Goal: Use online tool/utility: Utilize a website feature to perform a specific function

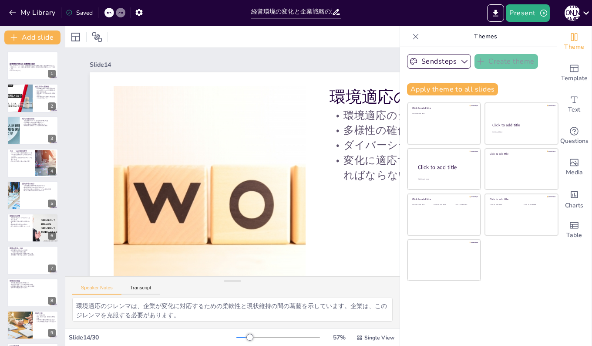
checkbox input "true"
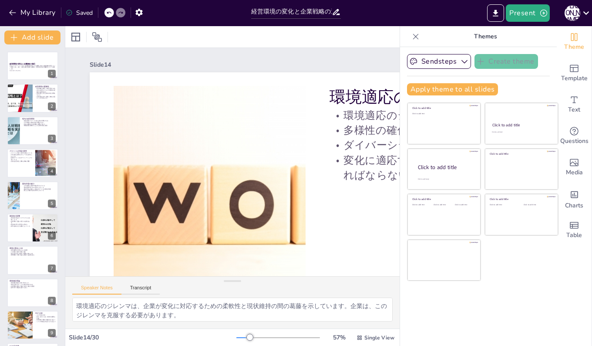
checkbox input "true"
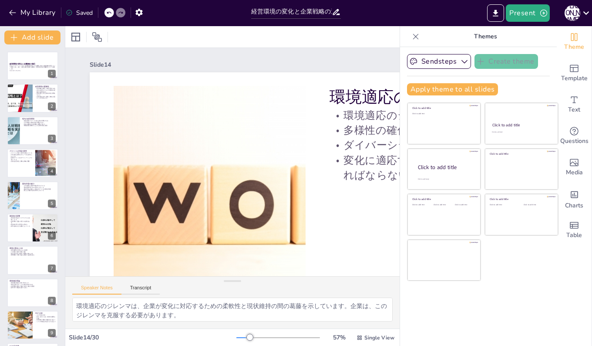
checkbox input "true"
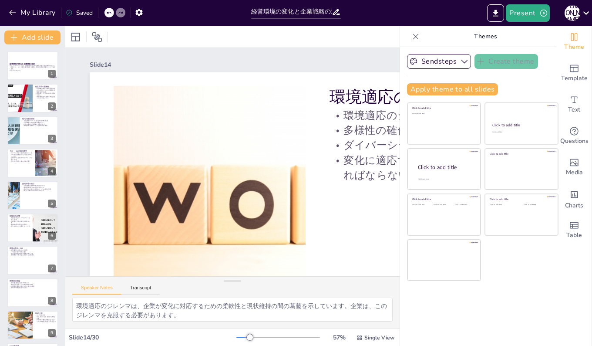
checkbox input "true"
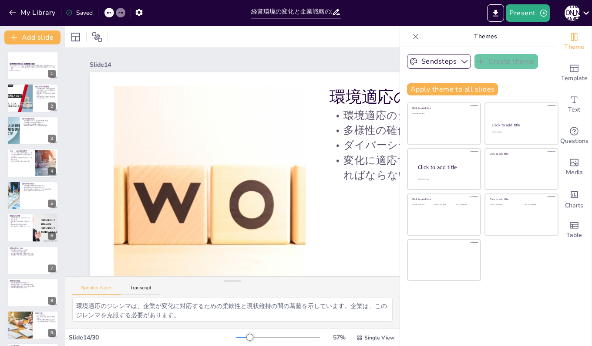
checkbox input "true"
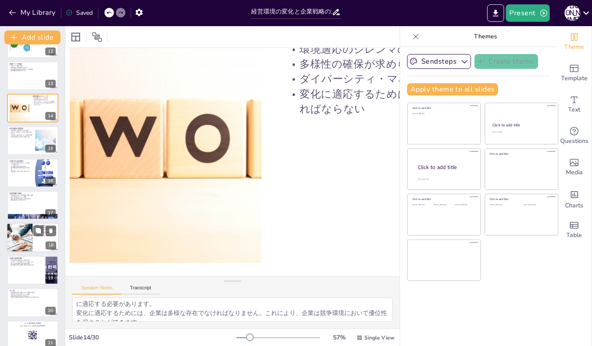
checkbox input "true"
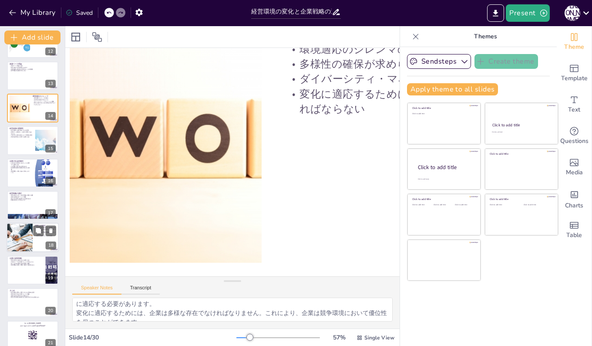
checkbox input "true"
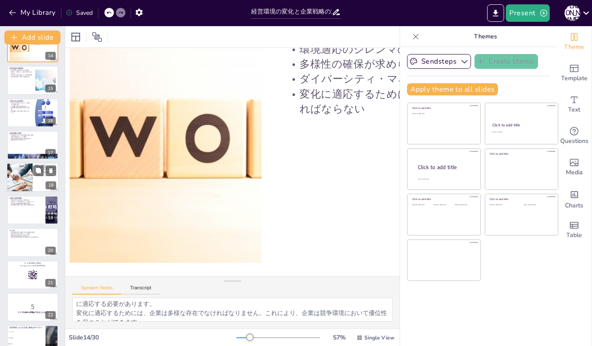
checkbox input "true"
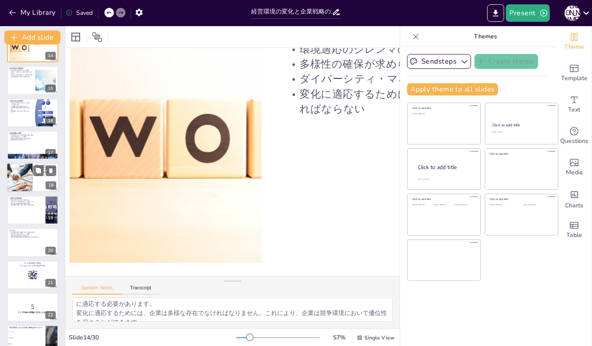
checkbox input "true"
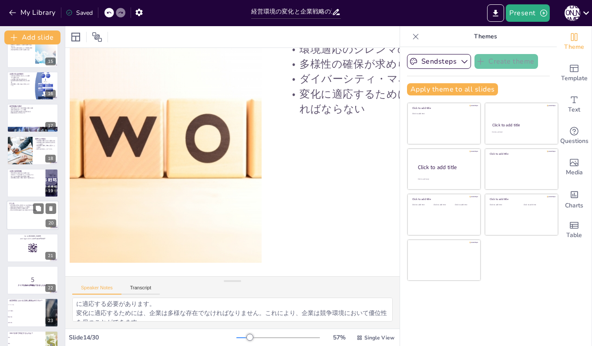
checkbox input "true"
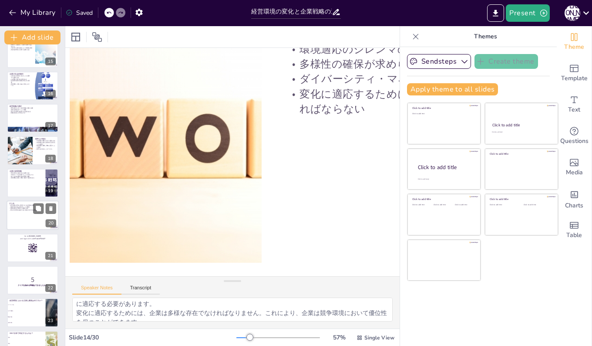
checkbox input "true"
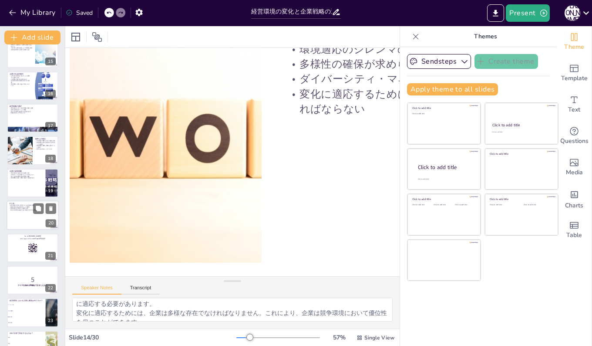
checkbox input "true"
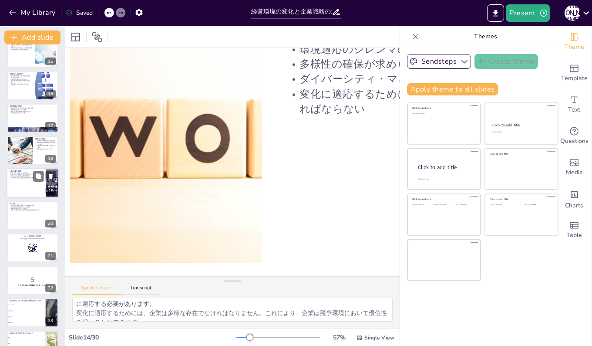
checkbox input "true"
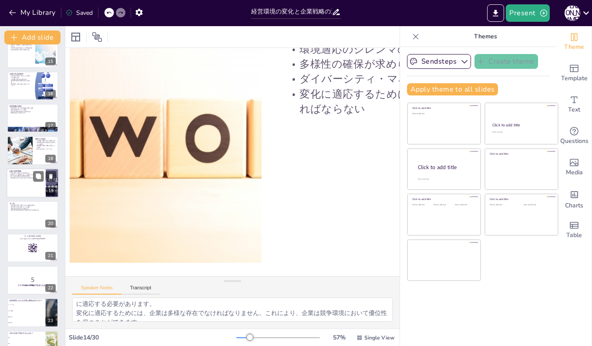
checkbox input "true"
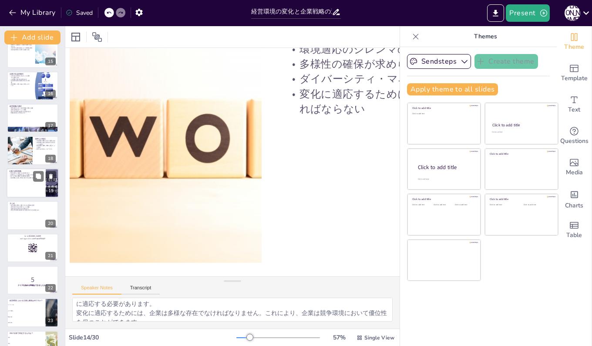
checkbox input "true"
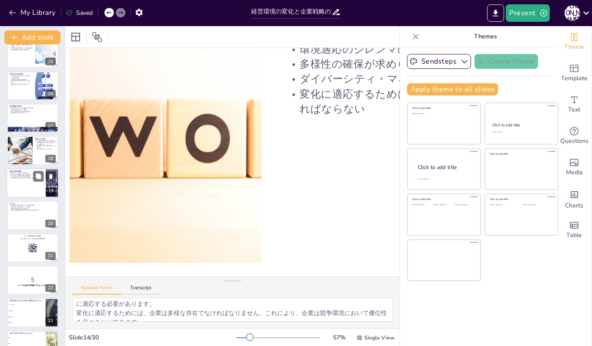
checkbox input "true"
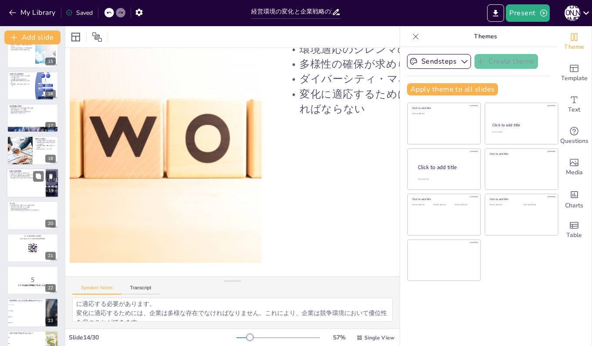
checkbox input "true"
click at [27, 192] on div at bounding box center [33, 183] width 52 height 30
checkbox input "true"
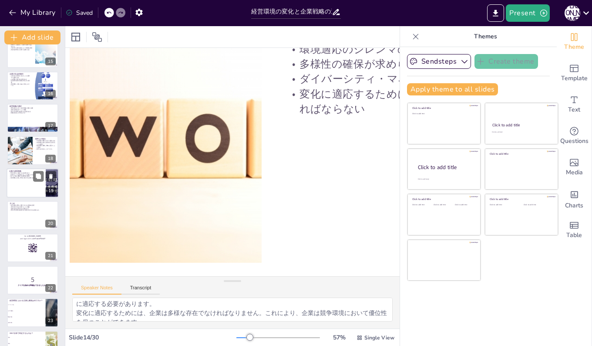
checkbox input "true"
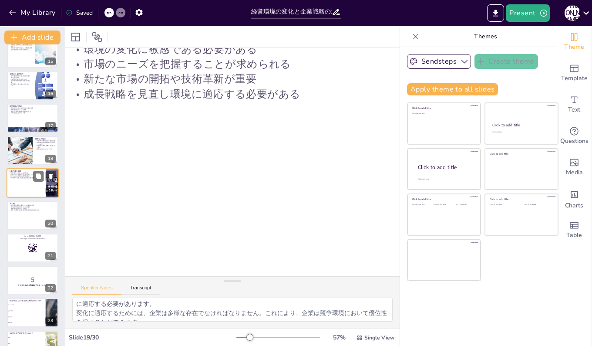
scroll to position [0, 44]
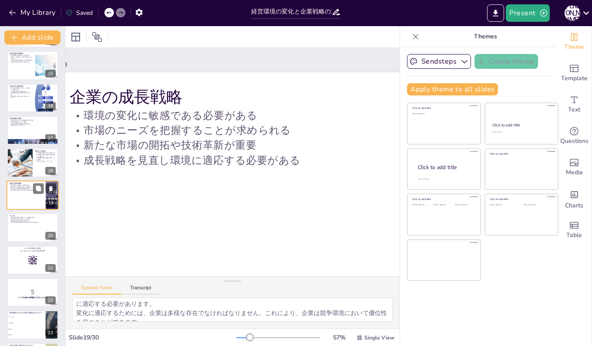
checkbox input "true"
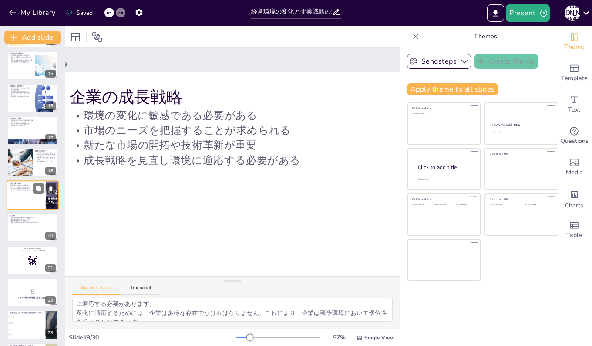
checkbox input "true"
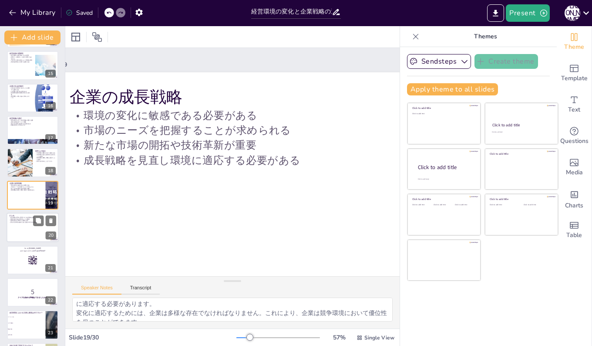
checkbox input "true"
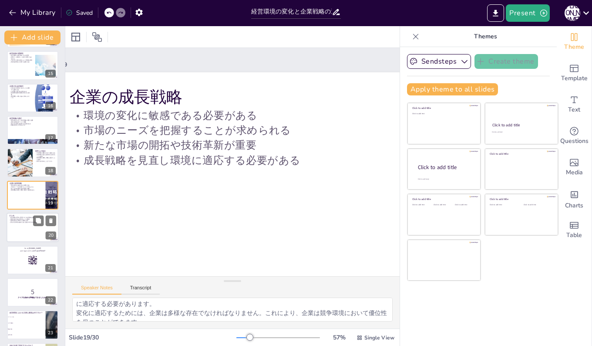
checkbox input "true"
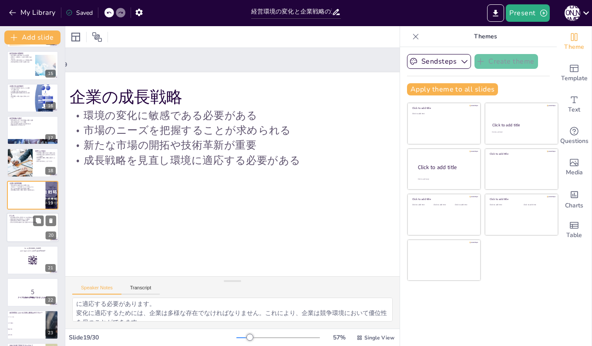
checkbox input "true"
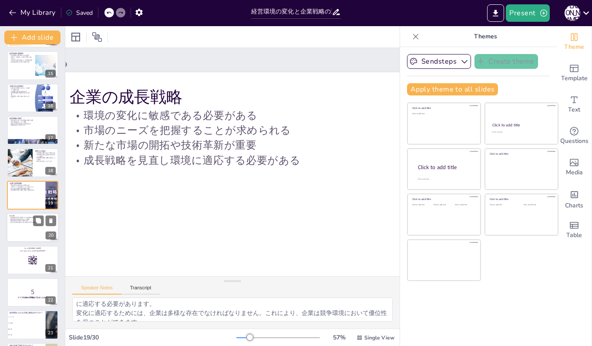
checkbox input "true"
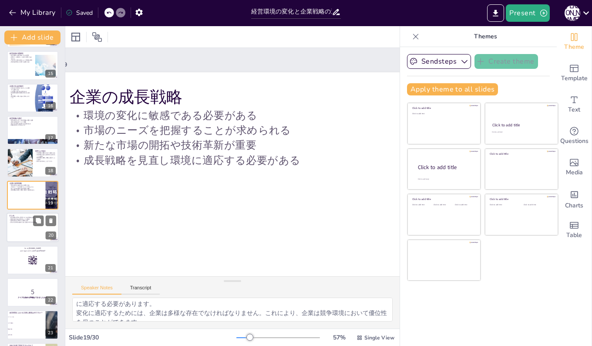
click at [24, 226] on div at bounding box center [33, 228] width 52 height 30
checkbox input "true"
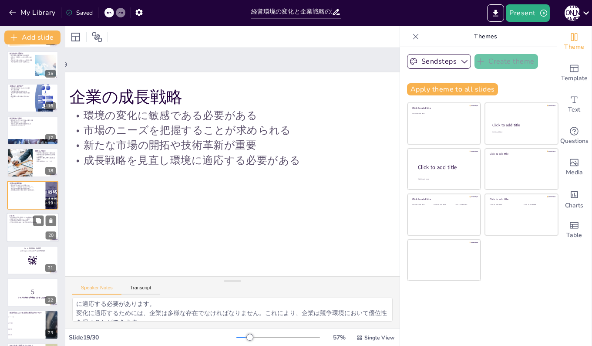
checkbox input "true"
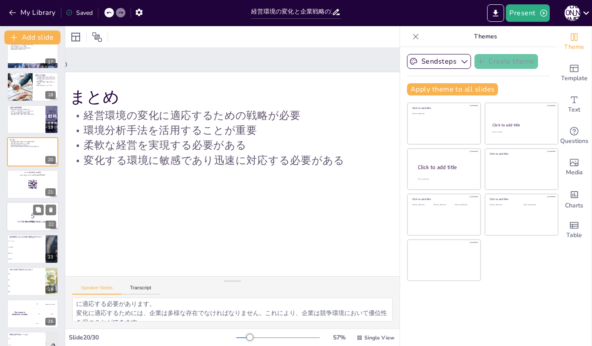
checkbox input "true"
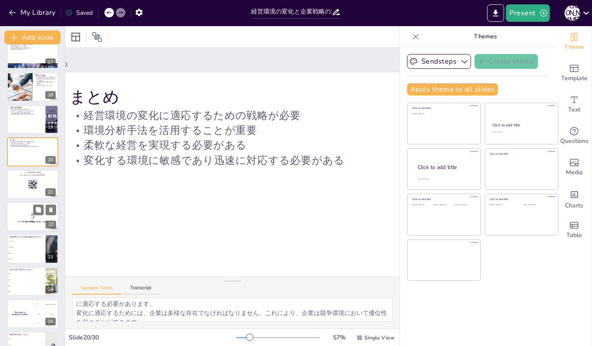
checkbox input "true"
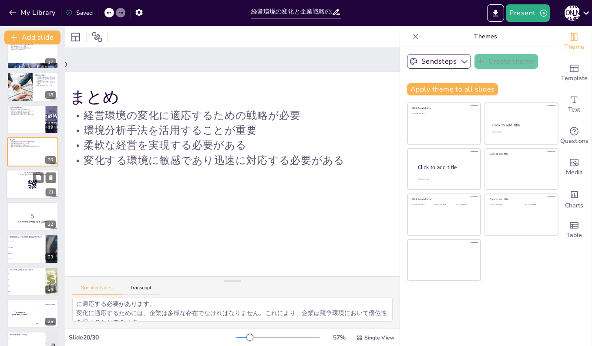
checkbox input "true"
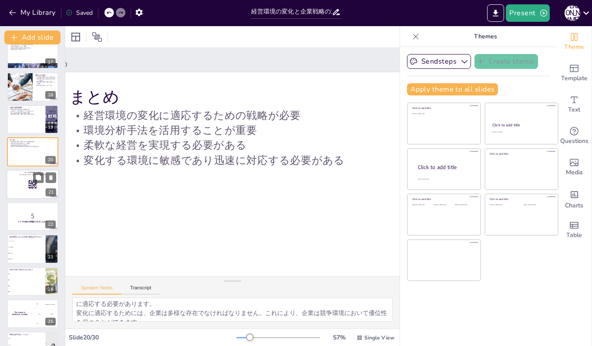
checkbox input "true"
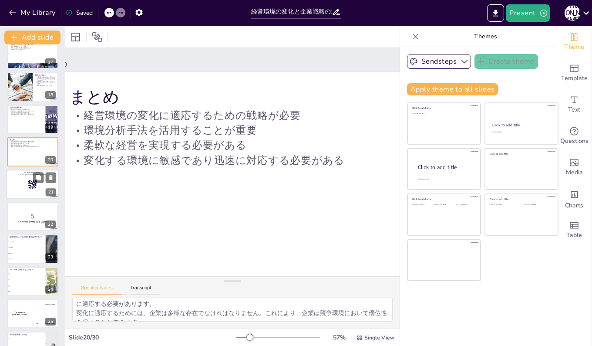
checkbox input "true"
click at [20, 184] on div at bounding box center [33, 184] width 52 height 30
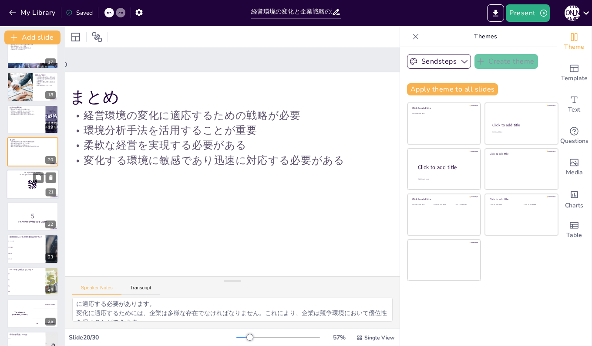
checkbox input "true"
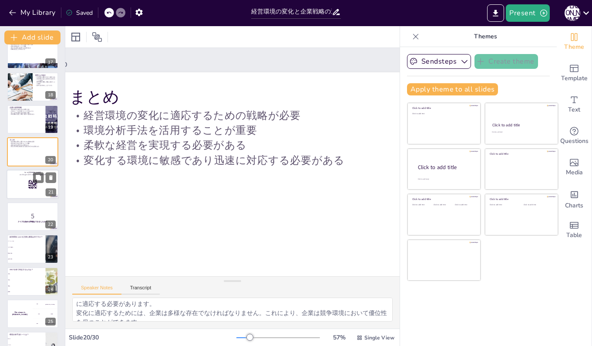
checkbox input "true"
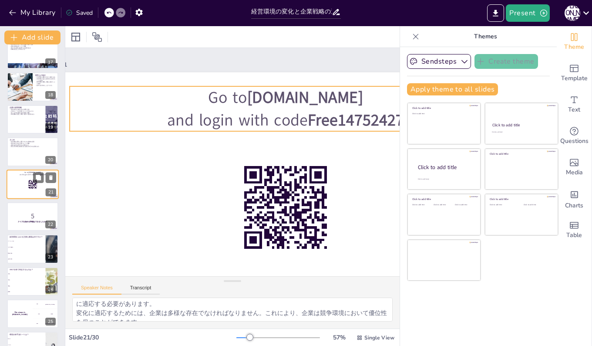
scroll to position [0, 0]
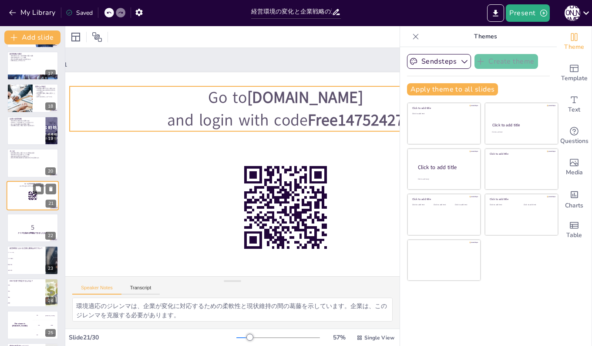
checkbox input "true"
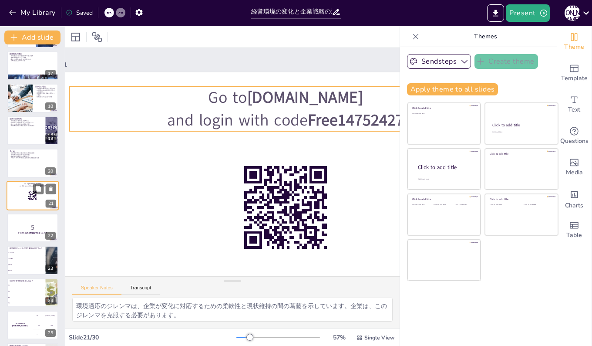
checkbox input "true"
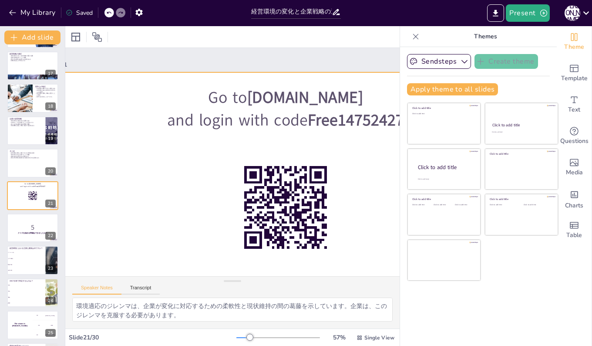
checkbox input "true"
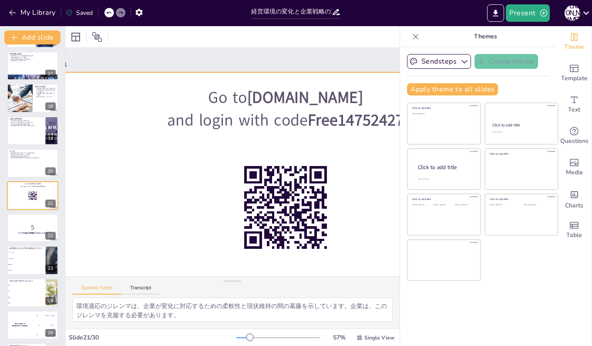
checkbox input "true"
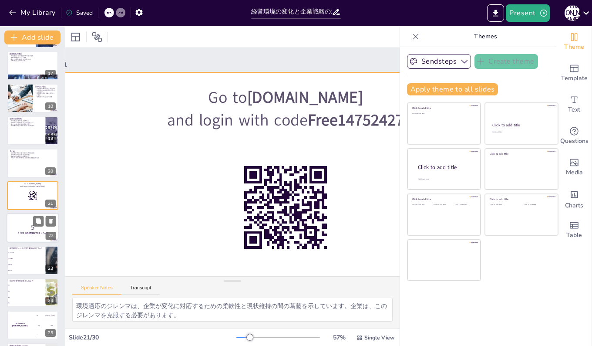
checkbox input "true"
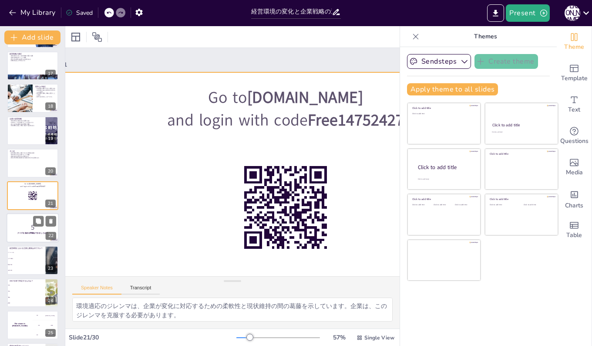
checkbox input "true"
click at [19, 226] on p "5" at bounding box center [32, 228] width 47 height 10
checkbox input "true"
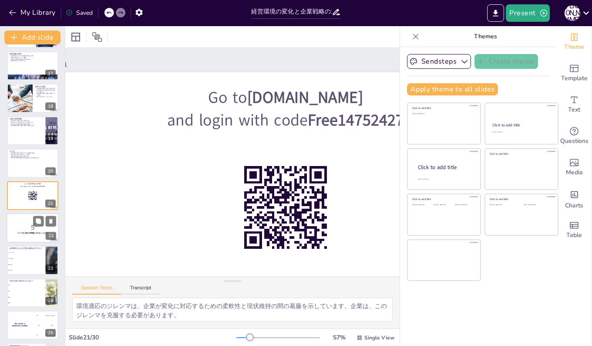
checkbox input "true"
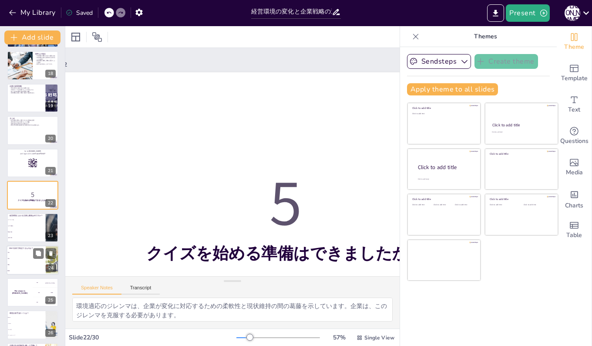
checkbox input "true"
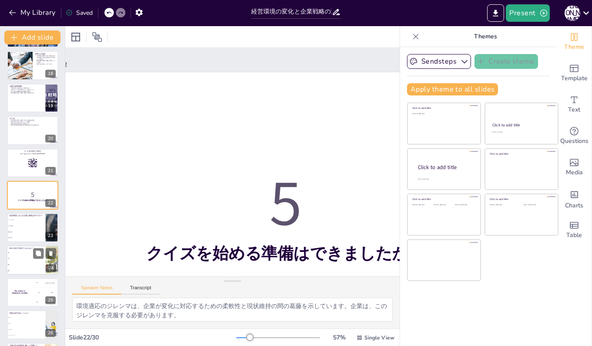
checkbox input "true"
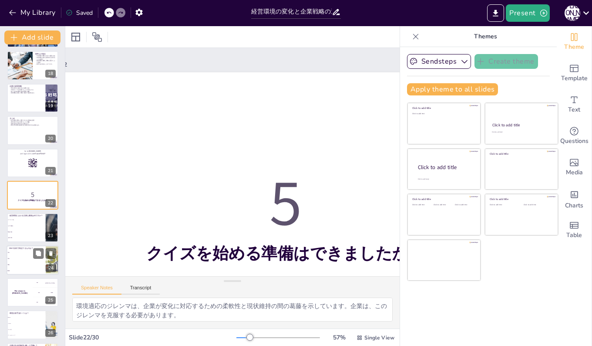
checkbox input "true"
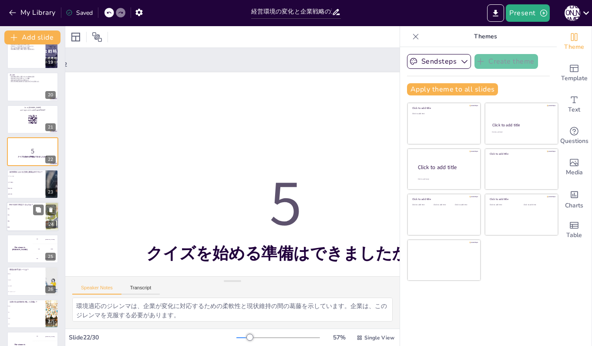
checkbox input "true"
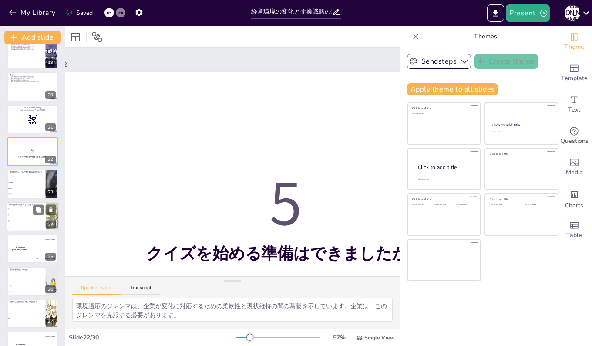
checkbox input "true"
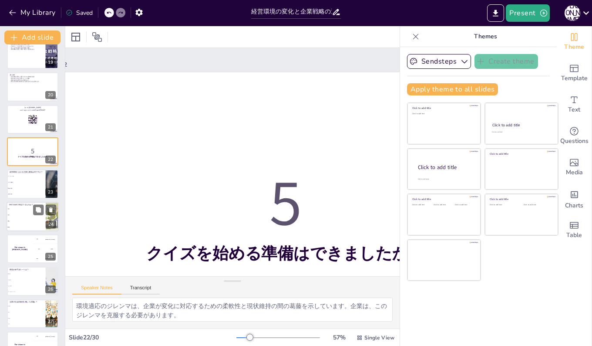
checkbox input "true"
click at [23, 192] on li "経済成長" at bounding box center [26, 195] width 39 height 6
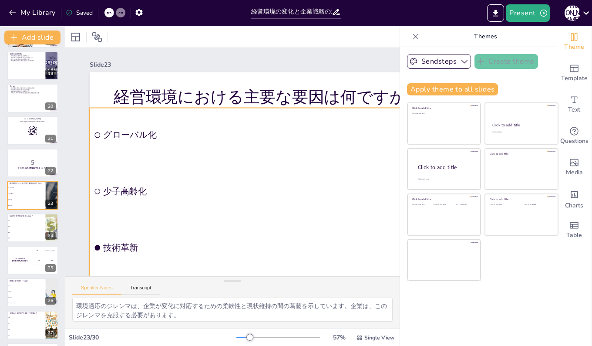
scroll to position [44, 0]
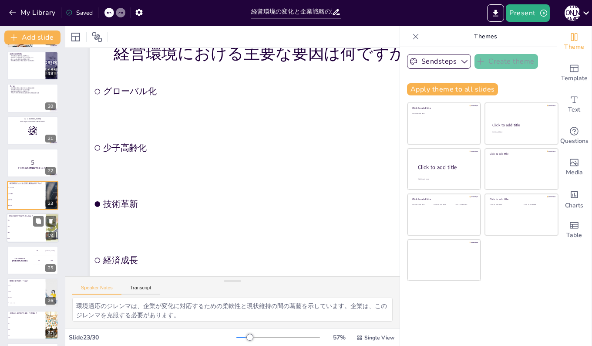
click at [24, 232] on span "機会" at bounding box center [26, 231] width 37 height 1
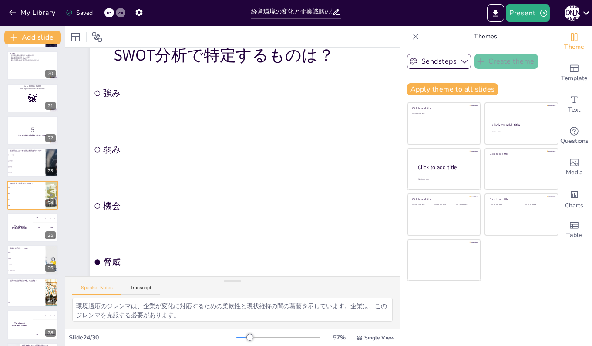
scroll to position [44, 0]
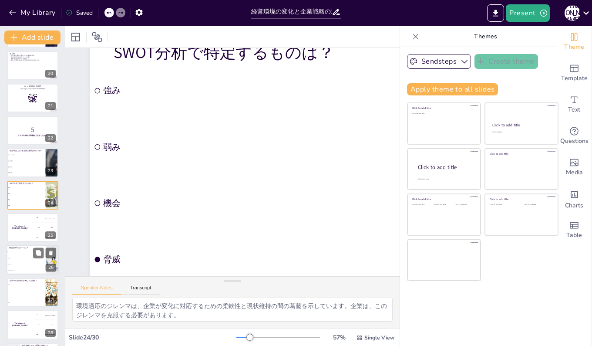
click at [12, 260] on li "SWOT" at bounding box center [26, 258] width 39 height 6
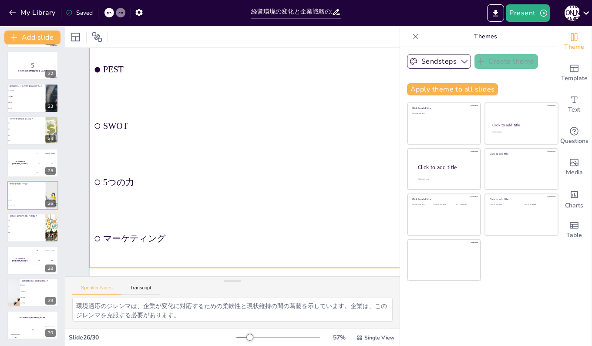
scroll to position [73, 0]
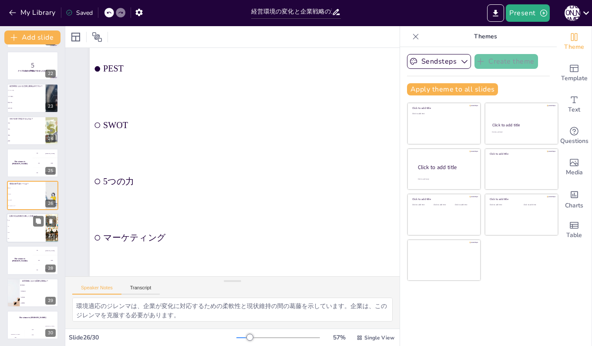
click at [14, 229] on li "IR" at bounding box center [26, 226] width 39 height 6
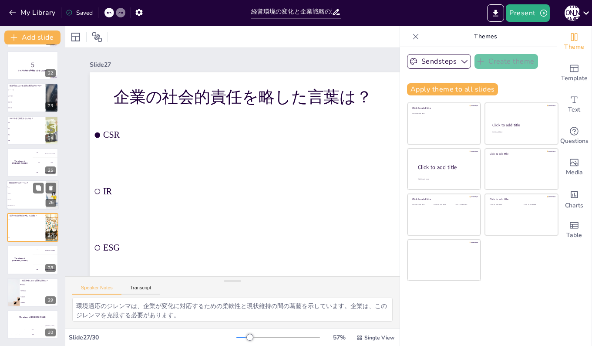
click at [14, 193] on span "SWOT" at bounding box center [26, 192] width 37 height 1
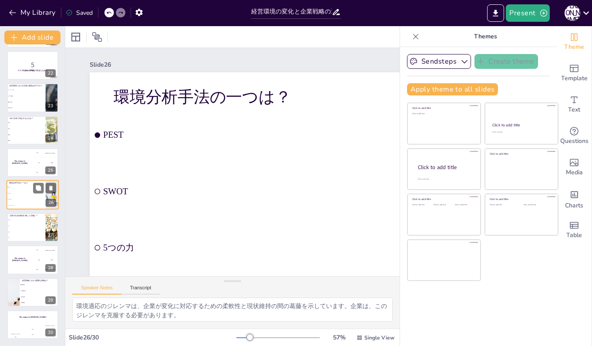
scroll to position [680, 0]
click at [19, 232] on span "ESG" at bounding box center [26, 232] width 37 height 1
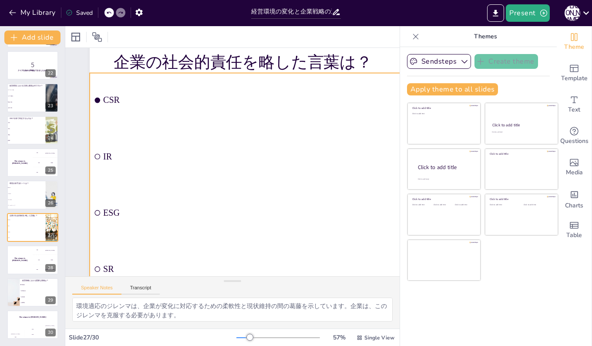
scroll to position [44, 0]
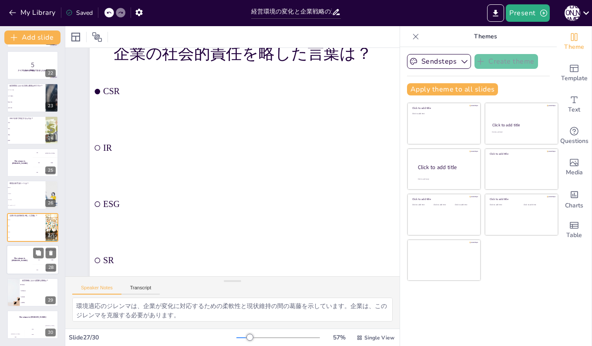
click at [33, 263] on div "200 Jaap" at bounding box center [46, 260] width 26 height 10
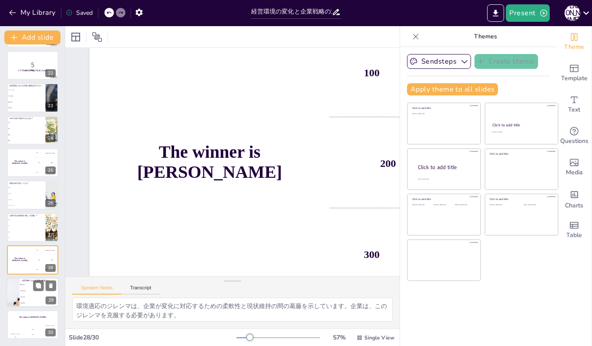
scroll to position [0, 0]
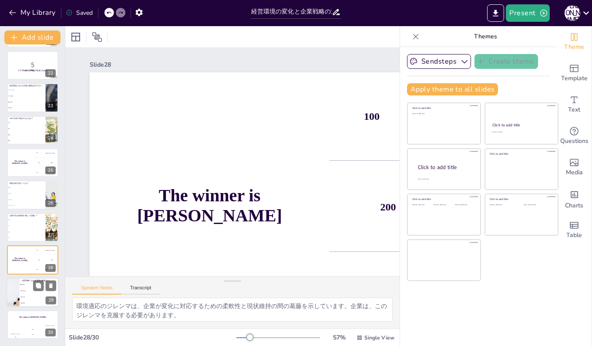
click at [31, 297] on span "経営資源" at bounding box center [39, 296] width 37 height 1
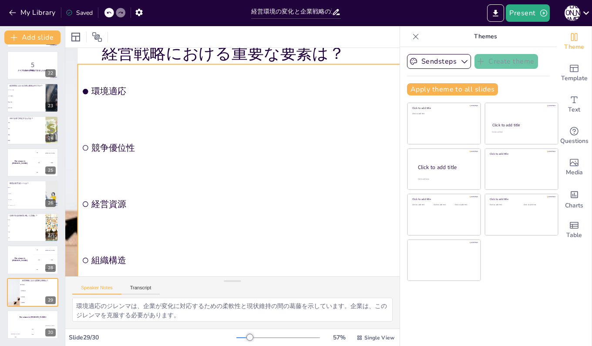
scroll to position [0, 132]
